Goal: Task Accomplishment & Management: Use online tool/utility

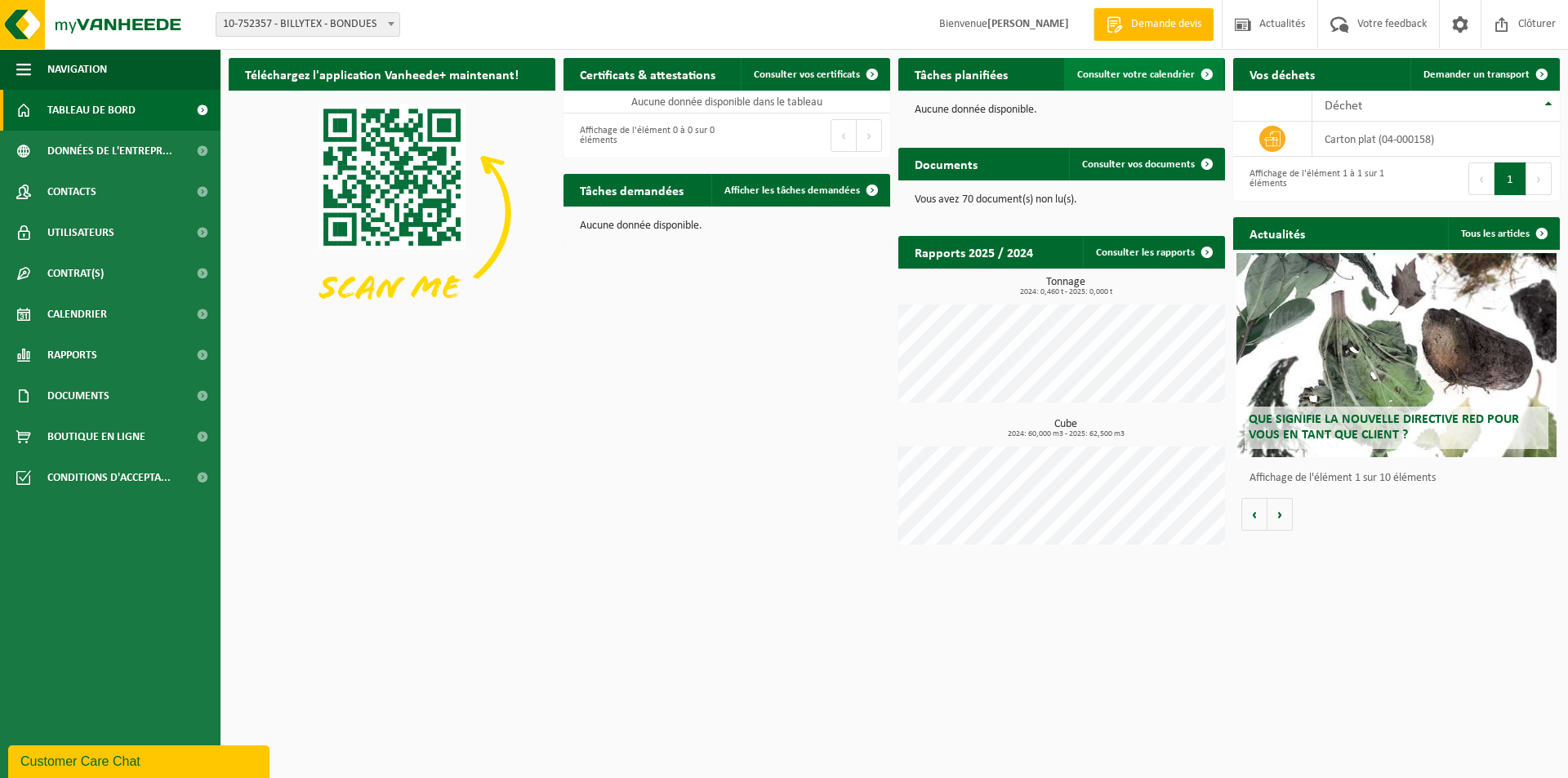
click at [1158, 80] on span "Consulter votre calendrier" at bounding box center [1136, 74] width 117 height 11
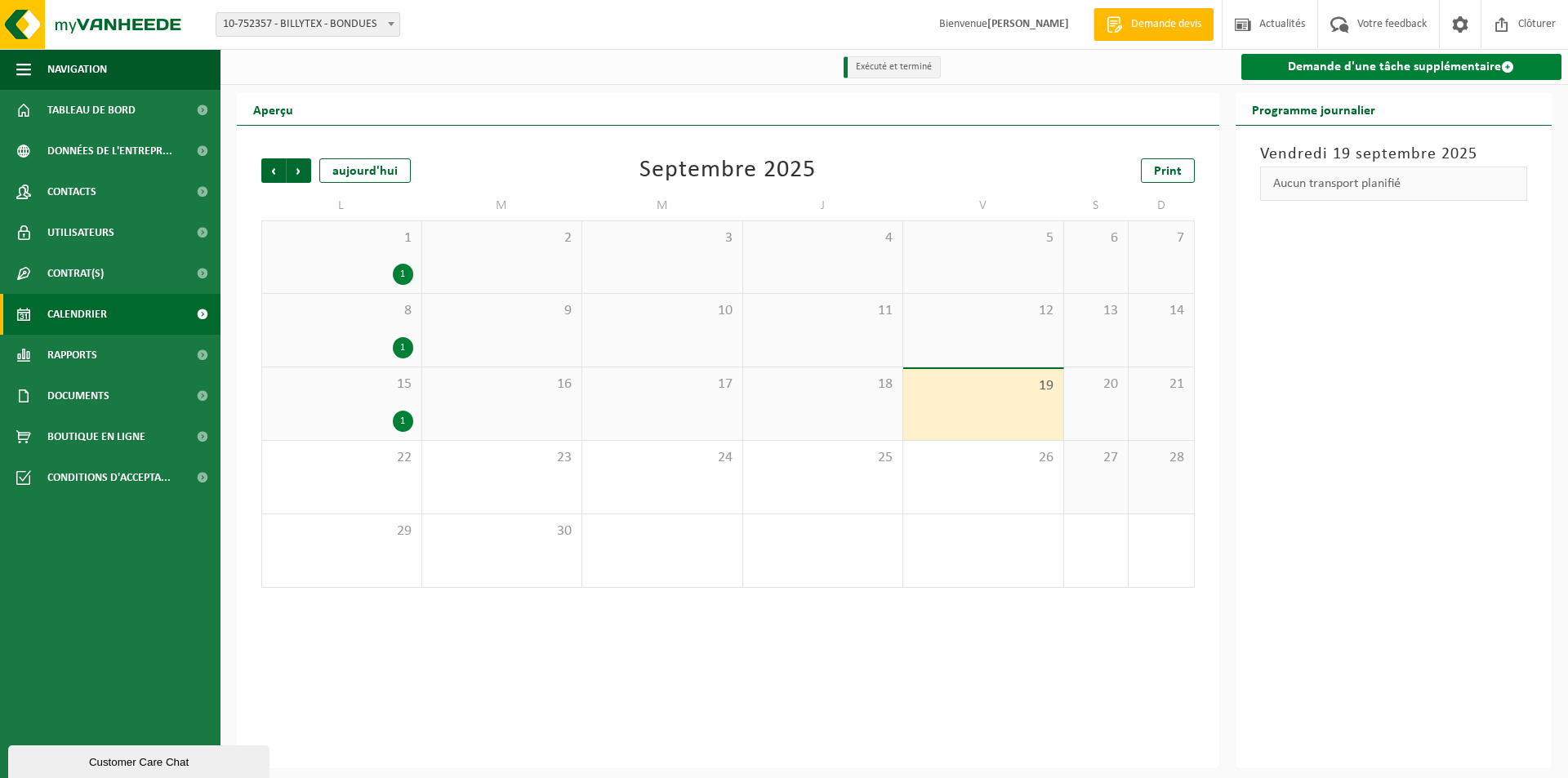
click at [1379, 69] on link "Demande d'une tâche supplémentaire" at bounding box center [1402, 66] width 321 height 26
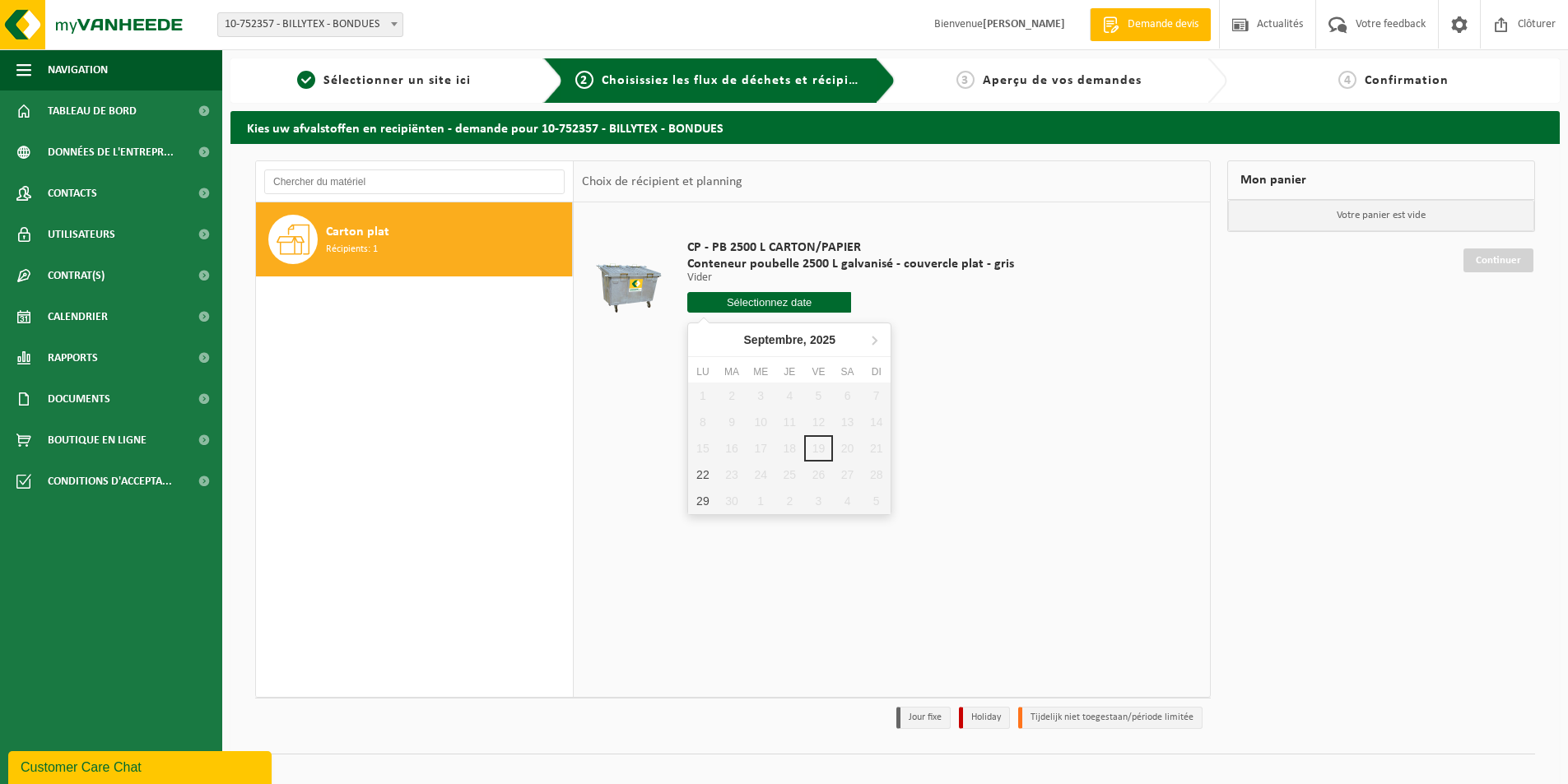
click at [737, 305] on input "text" at bounding box center [769, 302] width 164 height 20
click at [705, 481] on div "22" at bounding box center [703, 474] width 29 height 26
type input "à partir de 2025-09-22"
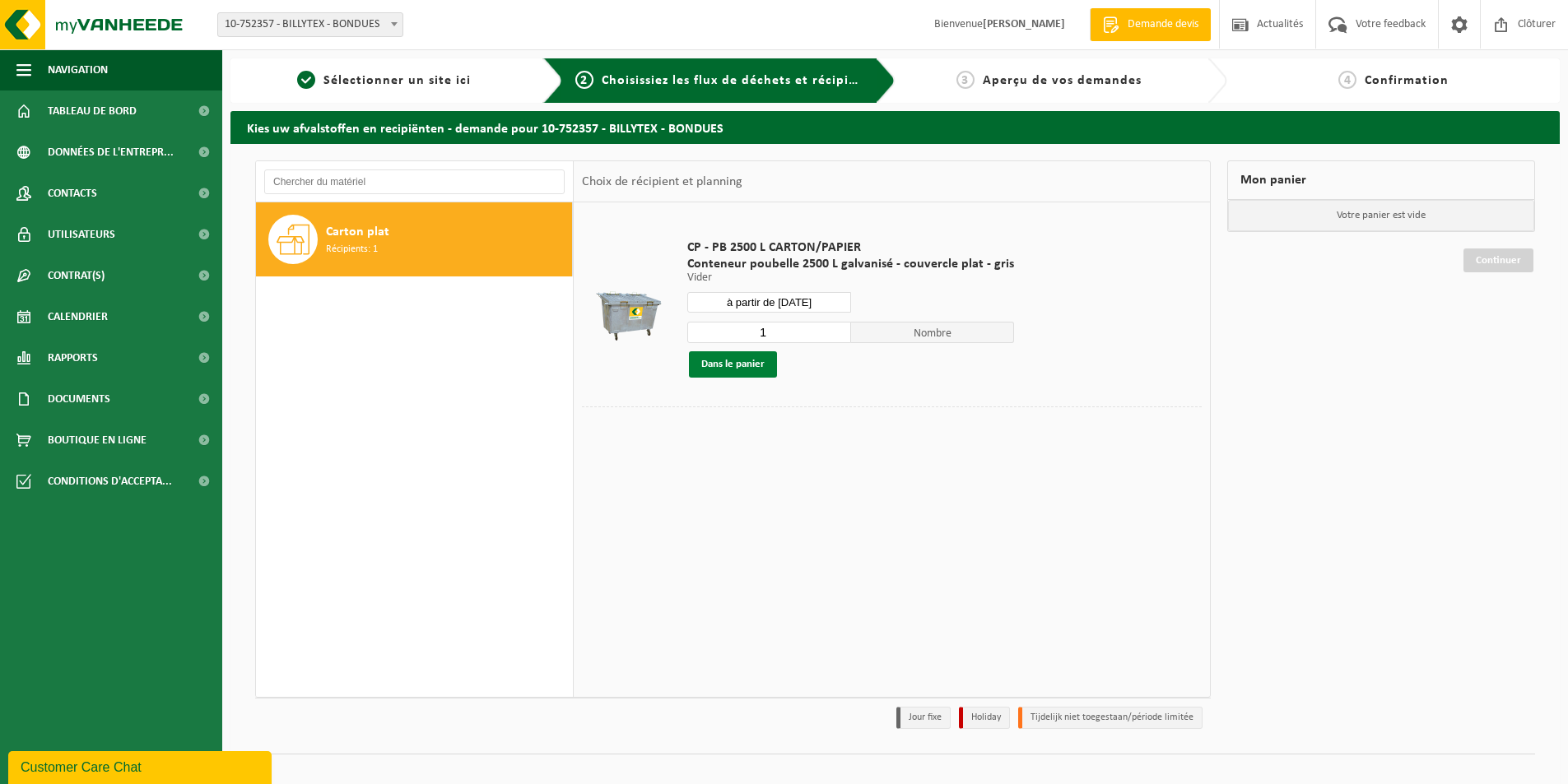
click at [730, 367] on button "Dans le panier" at bounding box center [733, 364] width 88 height 26
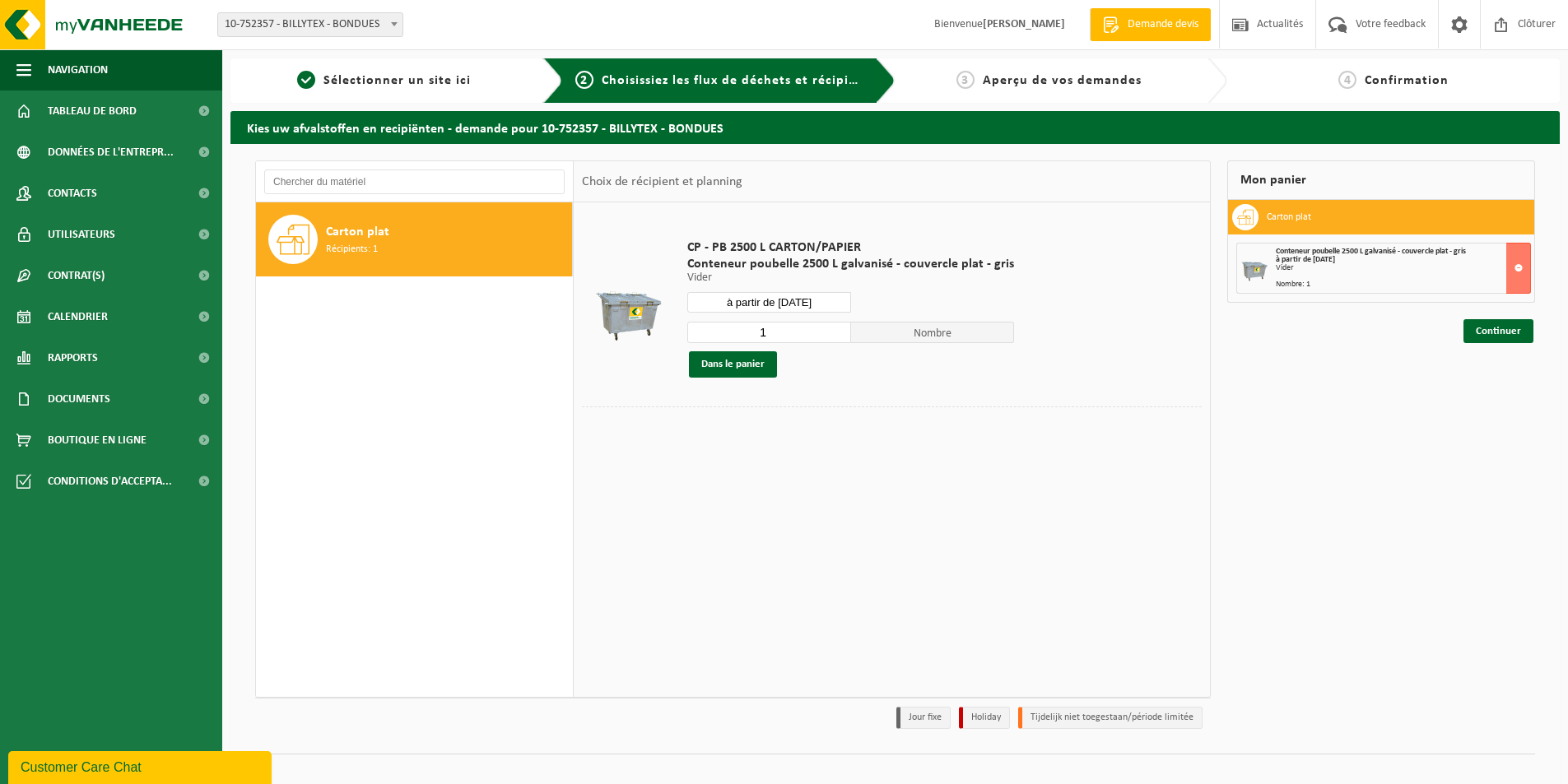
click at [1510, 317] on div "Continuer" at bounding box center [1381, 311] width 308 height 16
click at [1512, 332] on link "Continuer" at bounding box center [1498, 331] width 70 height 24
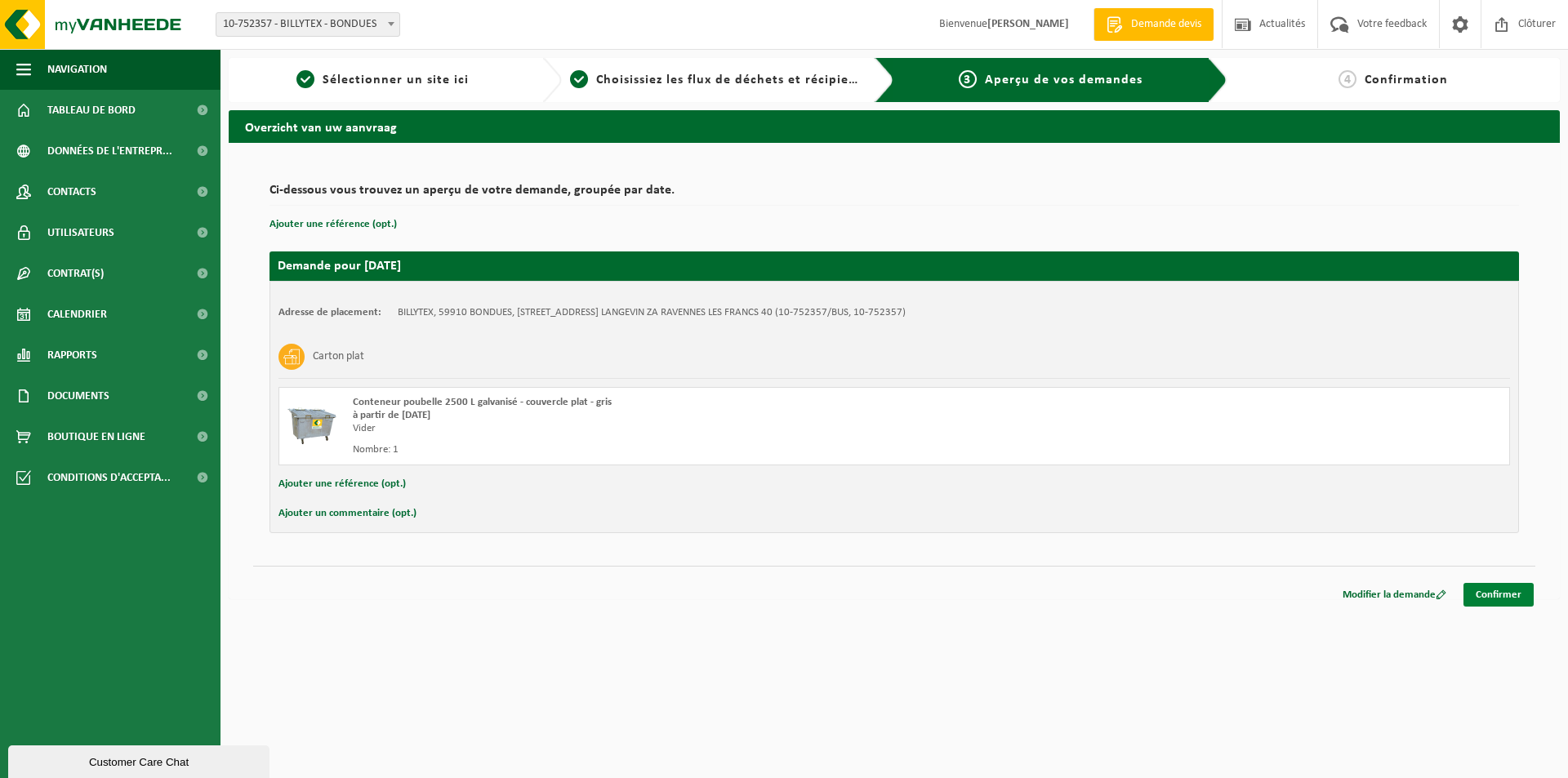
click at [1496, 594] on link "Confirmer" at bounding box center [1498, 595] width 70 height 24
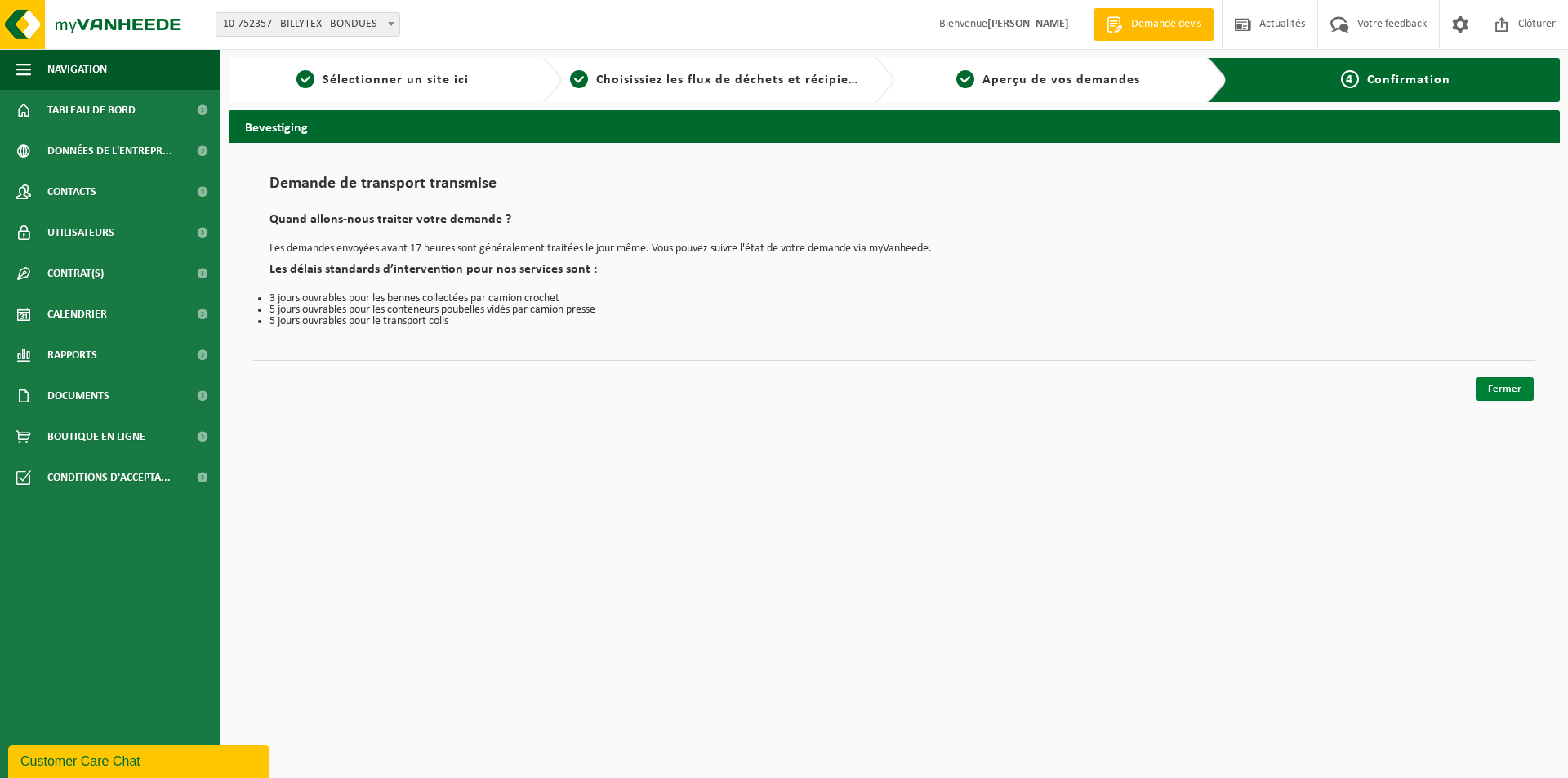
click at [1508, 393] on link "Fermer" at bounding box center [1505, 389] width 58 height 24
